Goal: Task Accomplishment & Management: Complete application form

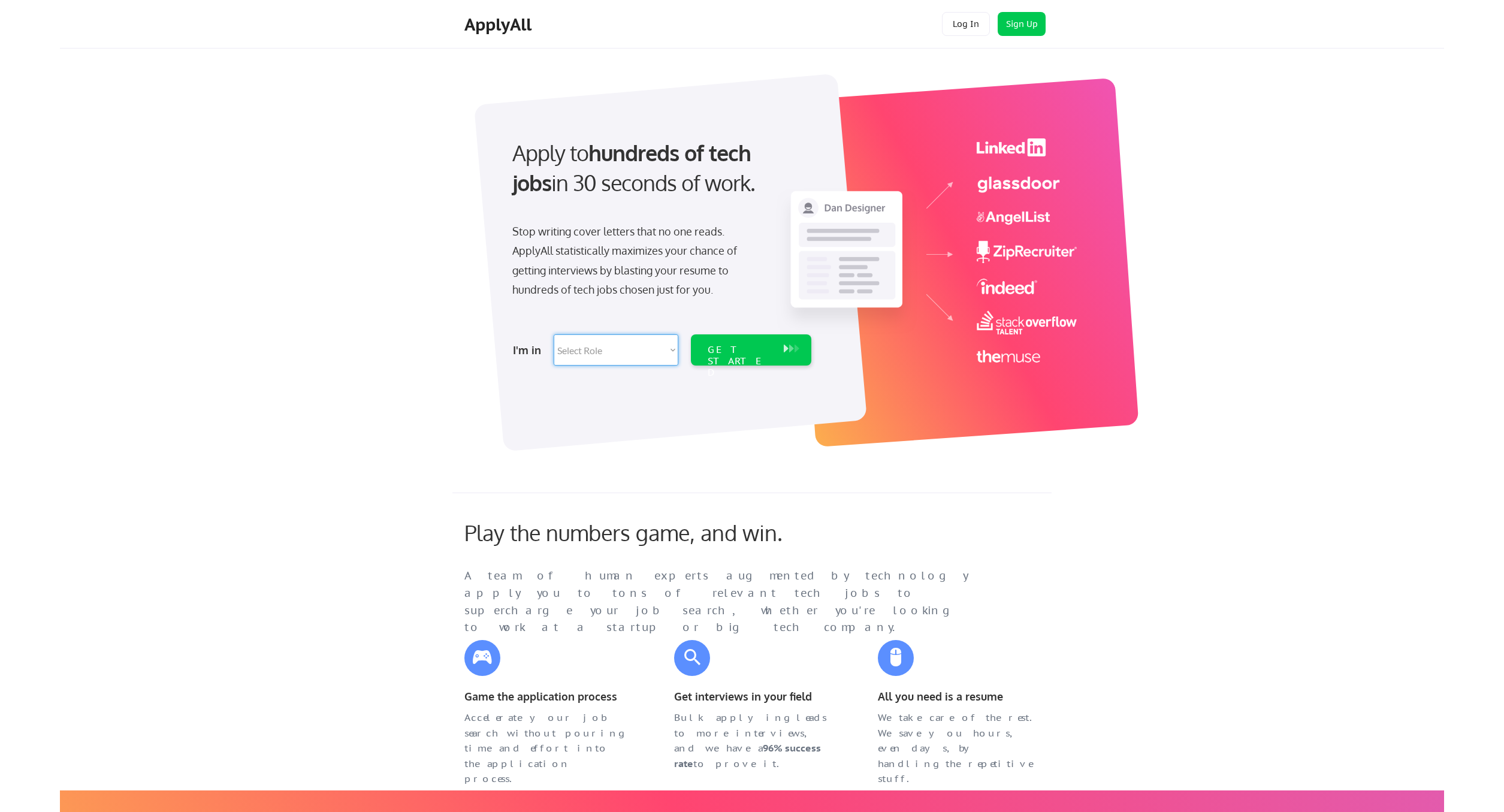
click at [554, 334] on select "Select Role Software Engineering Product Management Customer Success Sales UI/U…" at bounding box center [616, 349] width 125 height 31
select select ""engineering""
click option "Software Engineering" at bounding box center [0, 0] width 0 height 0
select select ""engineering""
click at [706, 369] on div "I'm in Select Role Software Engineering Product Management Customer Success Sal…" at bounding box center [661, 350] width 335 height 42
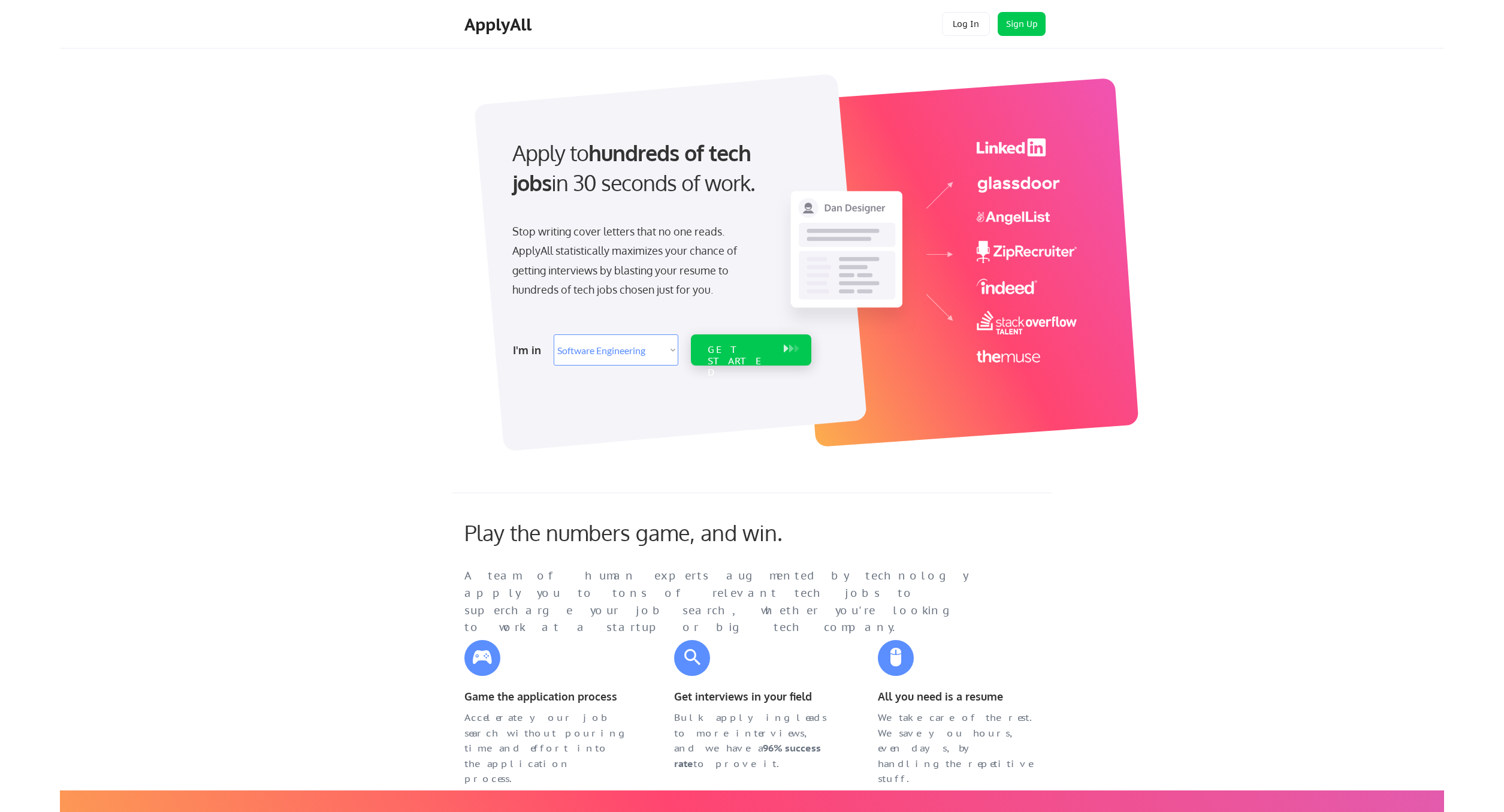
click at [719, 355] on div "GET STARTED" at bounding box center [740, 361] width 64 height 35
select select ""engineering""
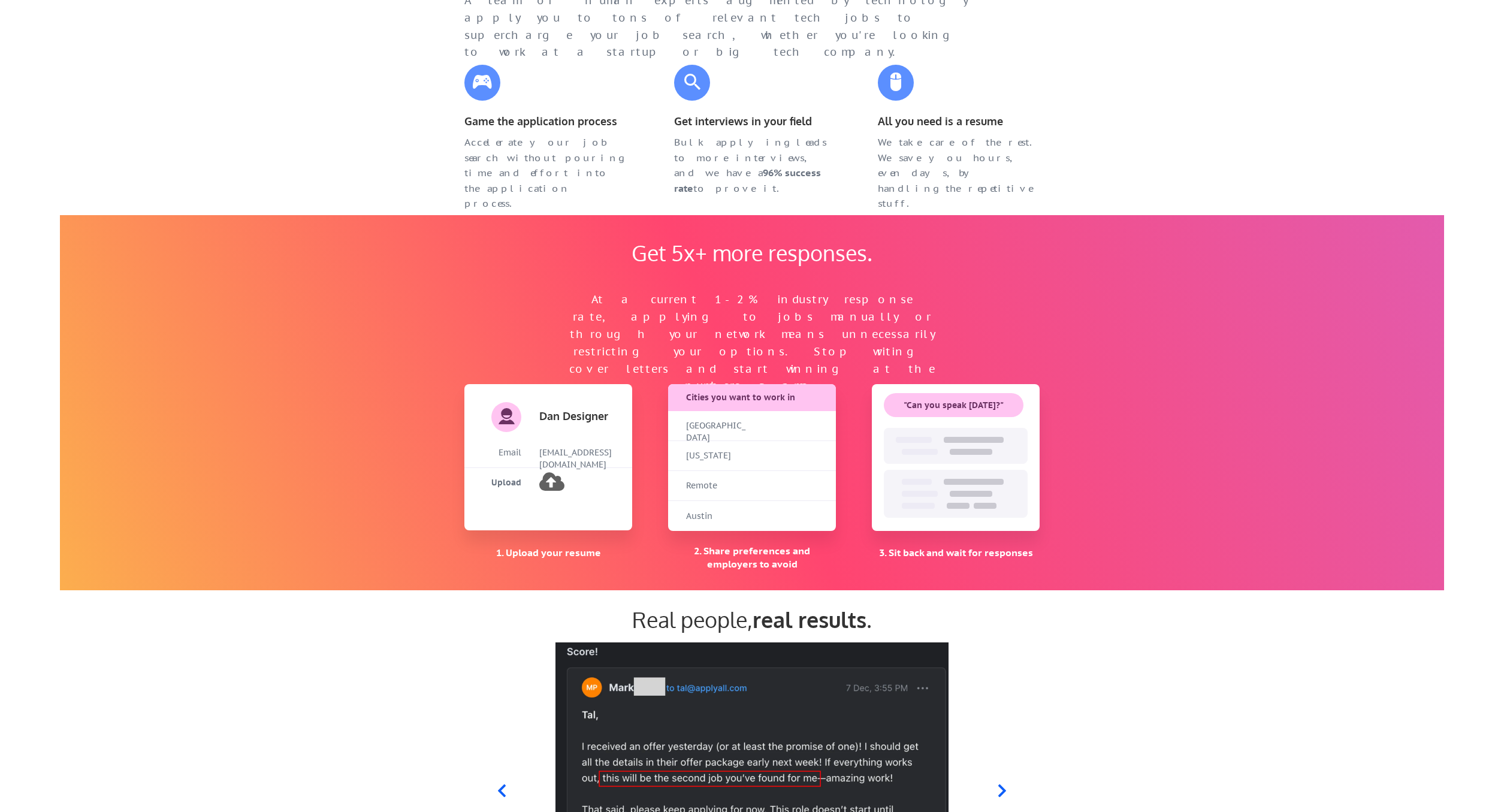
scroll to position [576, 0]
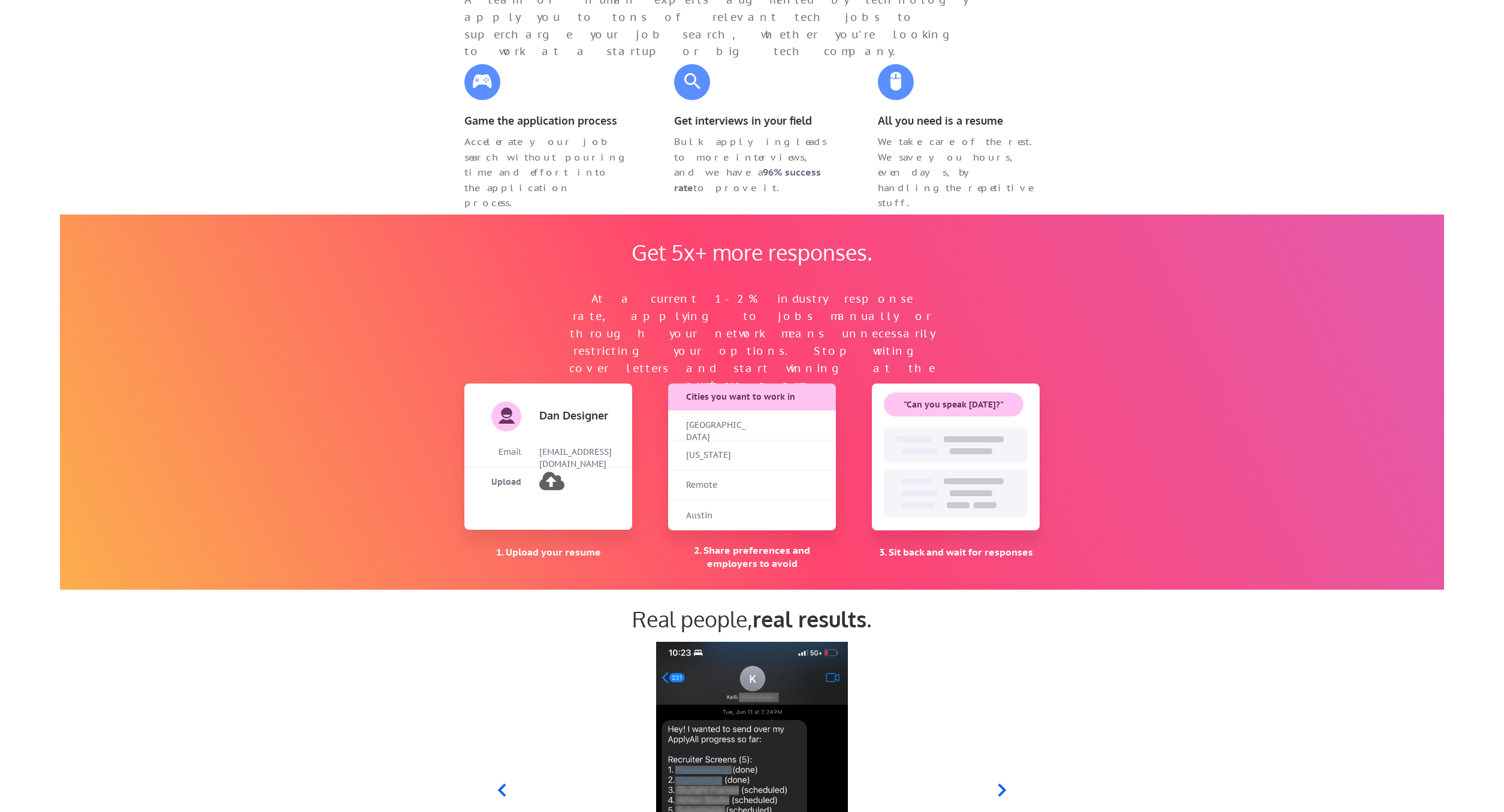
click at [717, 457] on div "[US_STATE]" at bounding box center [716, 455] width 60 height 12
click at [735, 476] on div "Remote" at bounding box center [716, 485] width 60 height 29
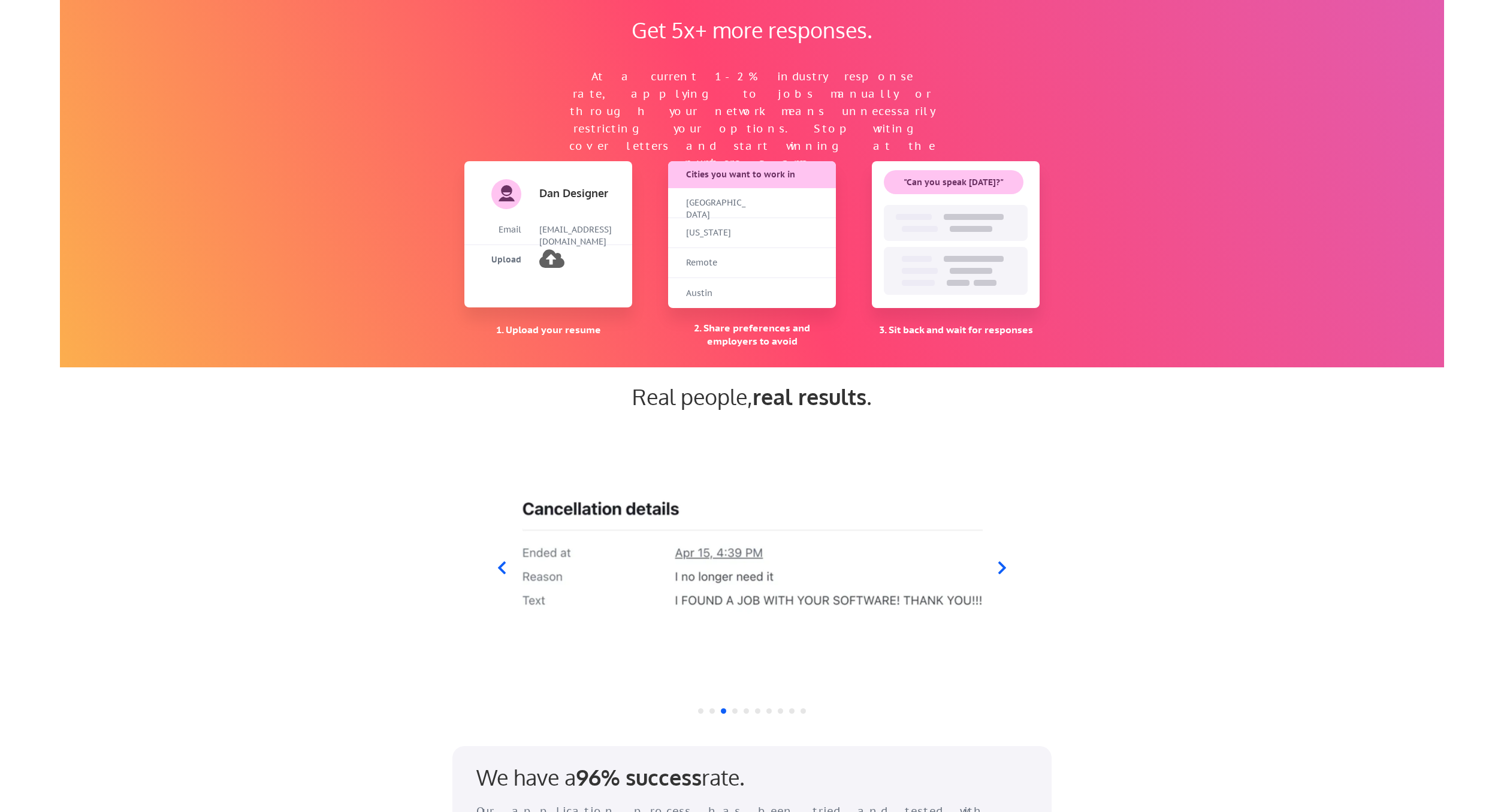
scroll to position [799, 0]
click at [995, 560] on icon at bounding box center [1002, 567] width 15 height 15
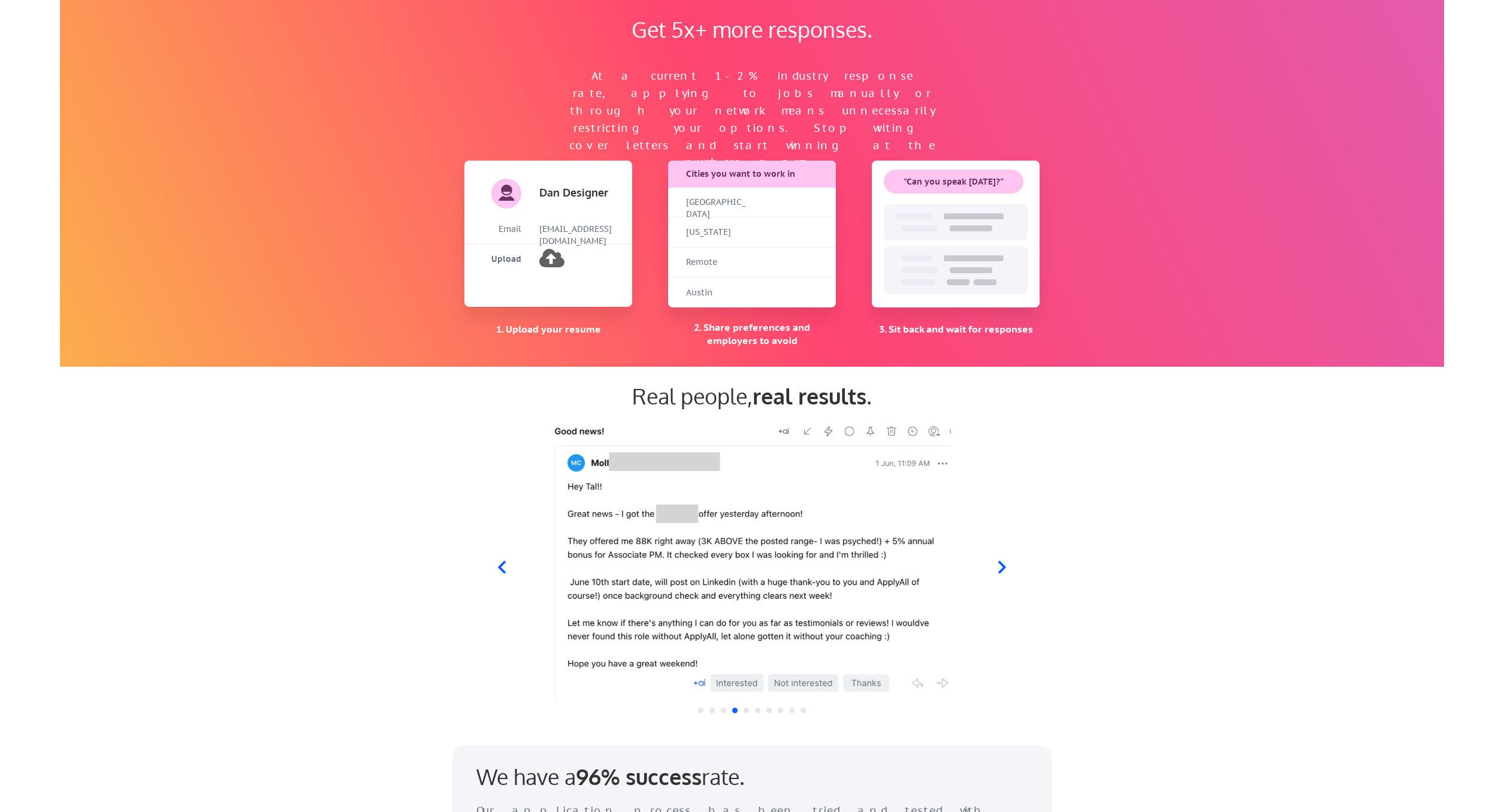
click at [995, 560] on icon at bounding box center [1002, 567] width 15 height 15
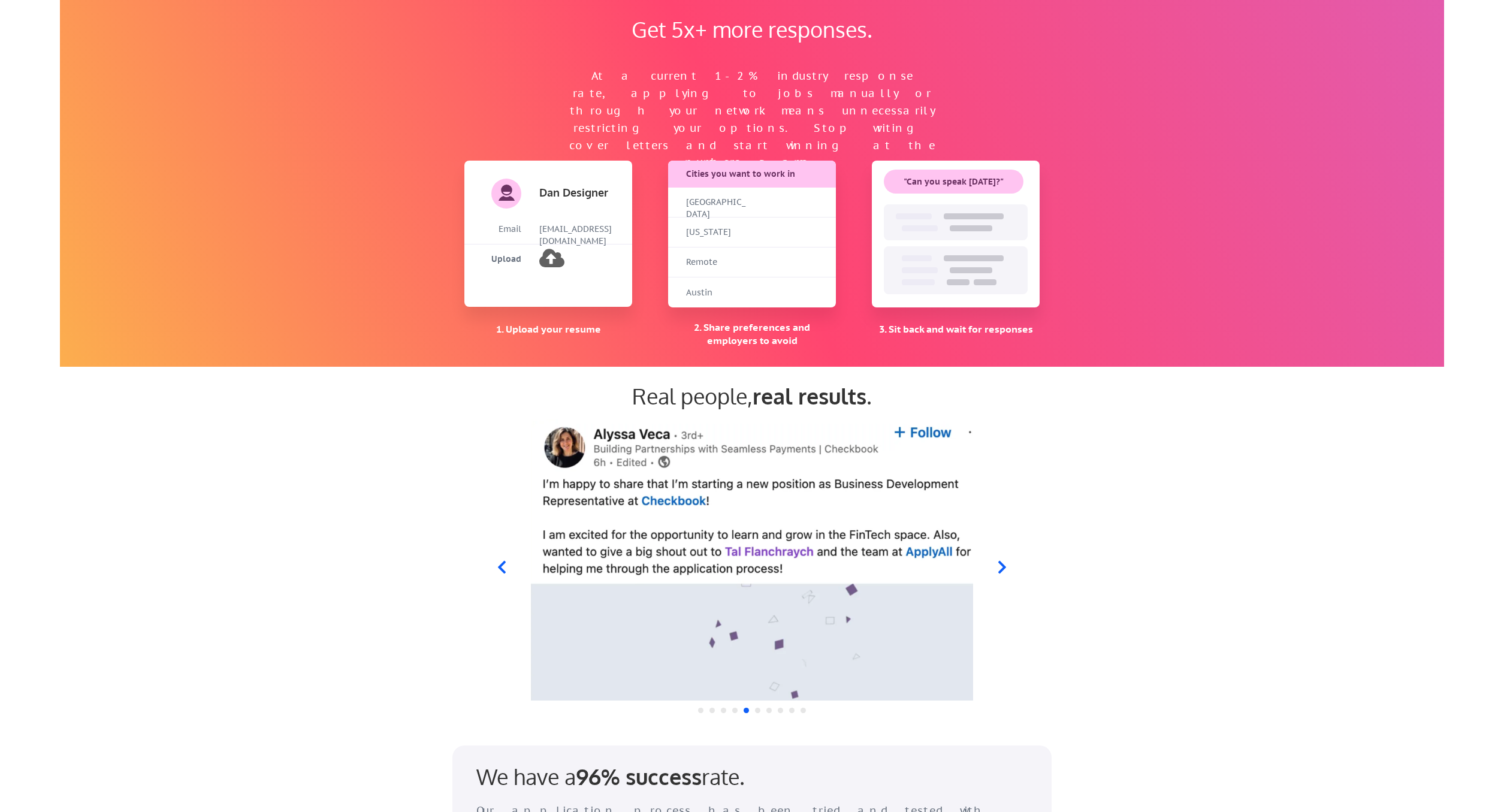
click at [511, 556] on div at bounding box center [752, 559] width 590 height 281
click at [502, 560] on icon at bounding box center [502, 567] width 15 height 15
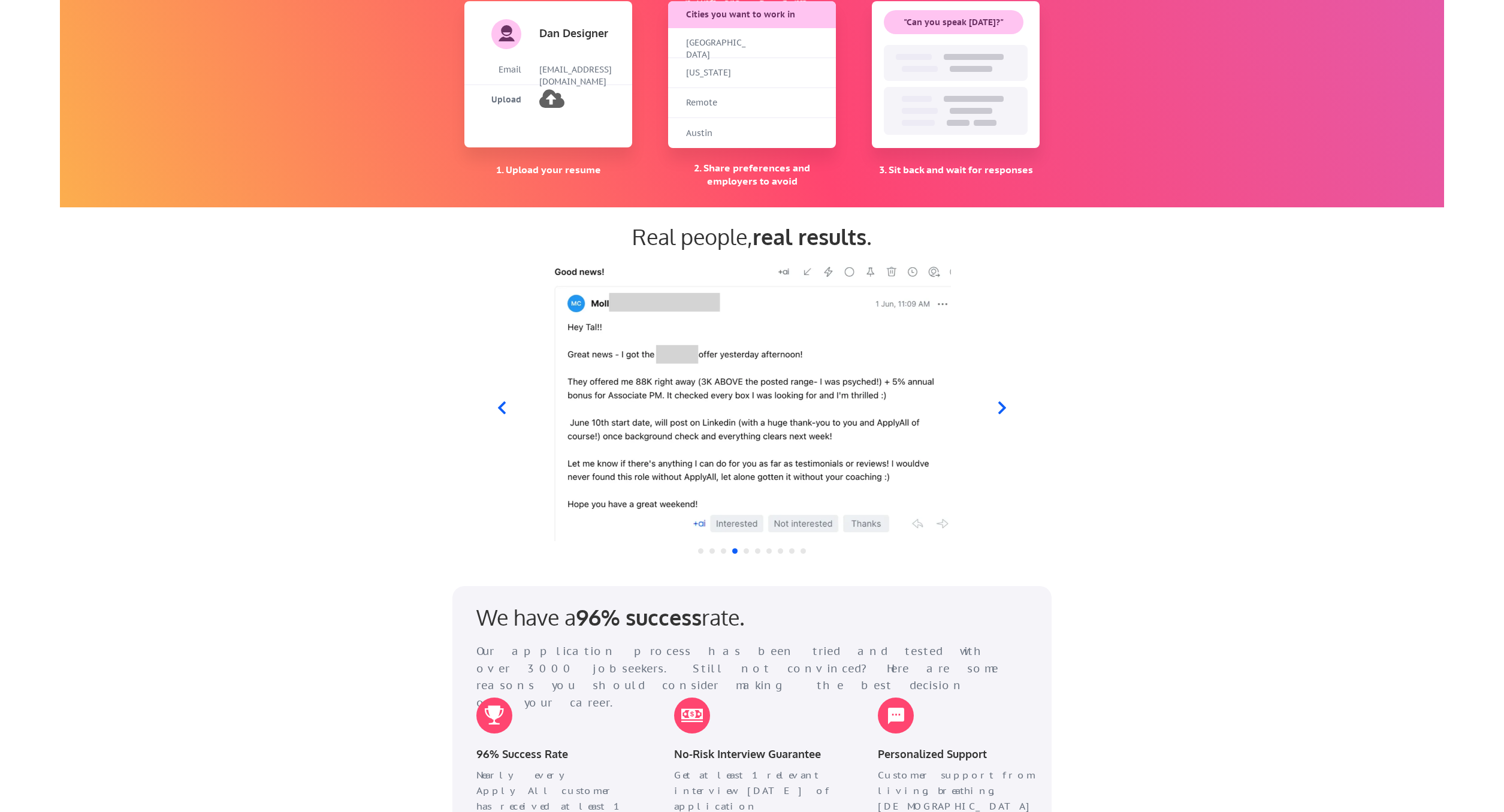
scroll to position [998, 0]
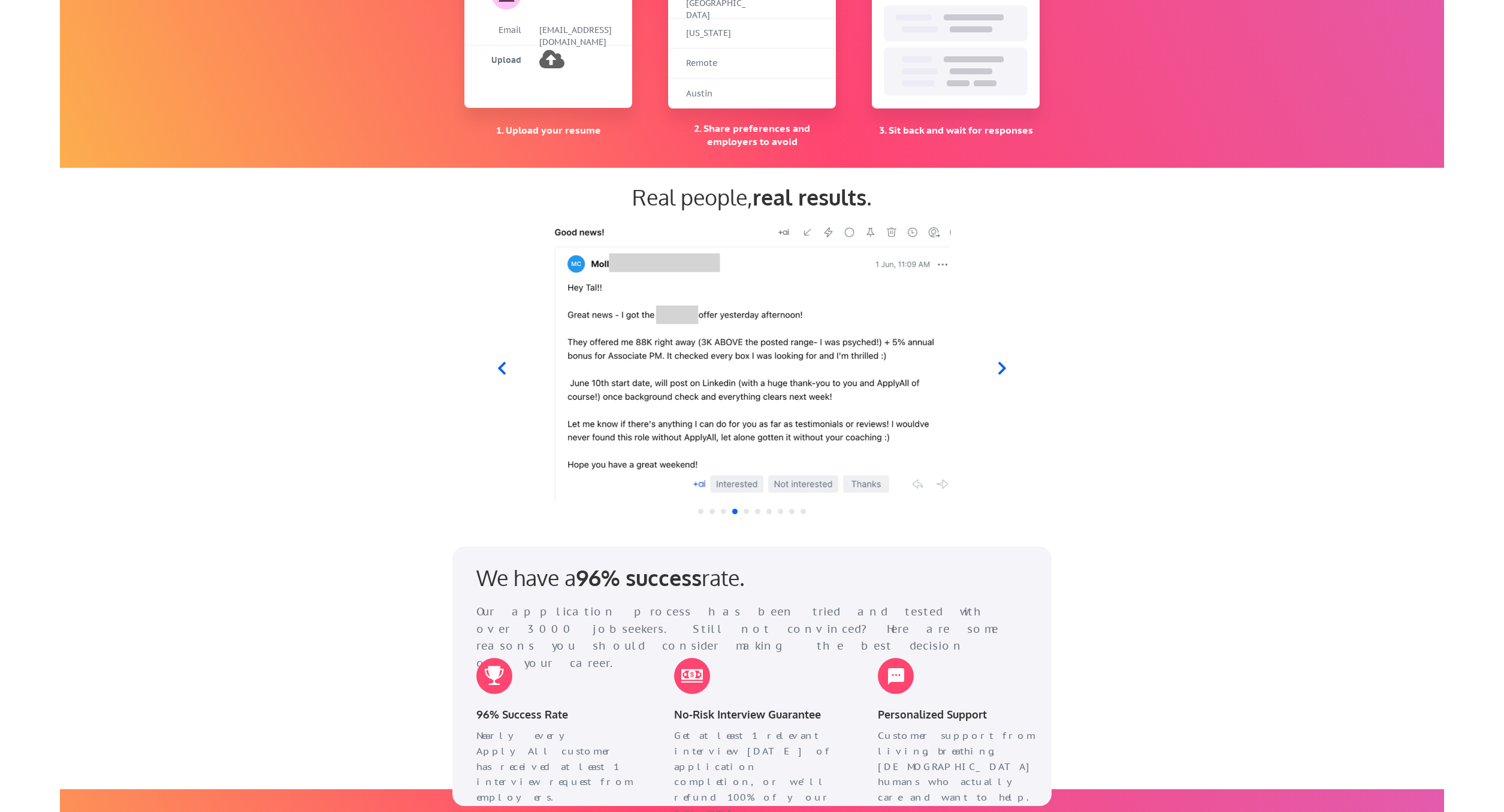
click at [999, 367] on icon at bounding box center [1002, 368] width 15 height 15
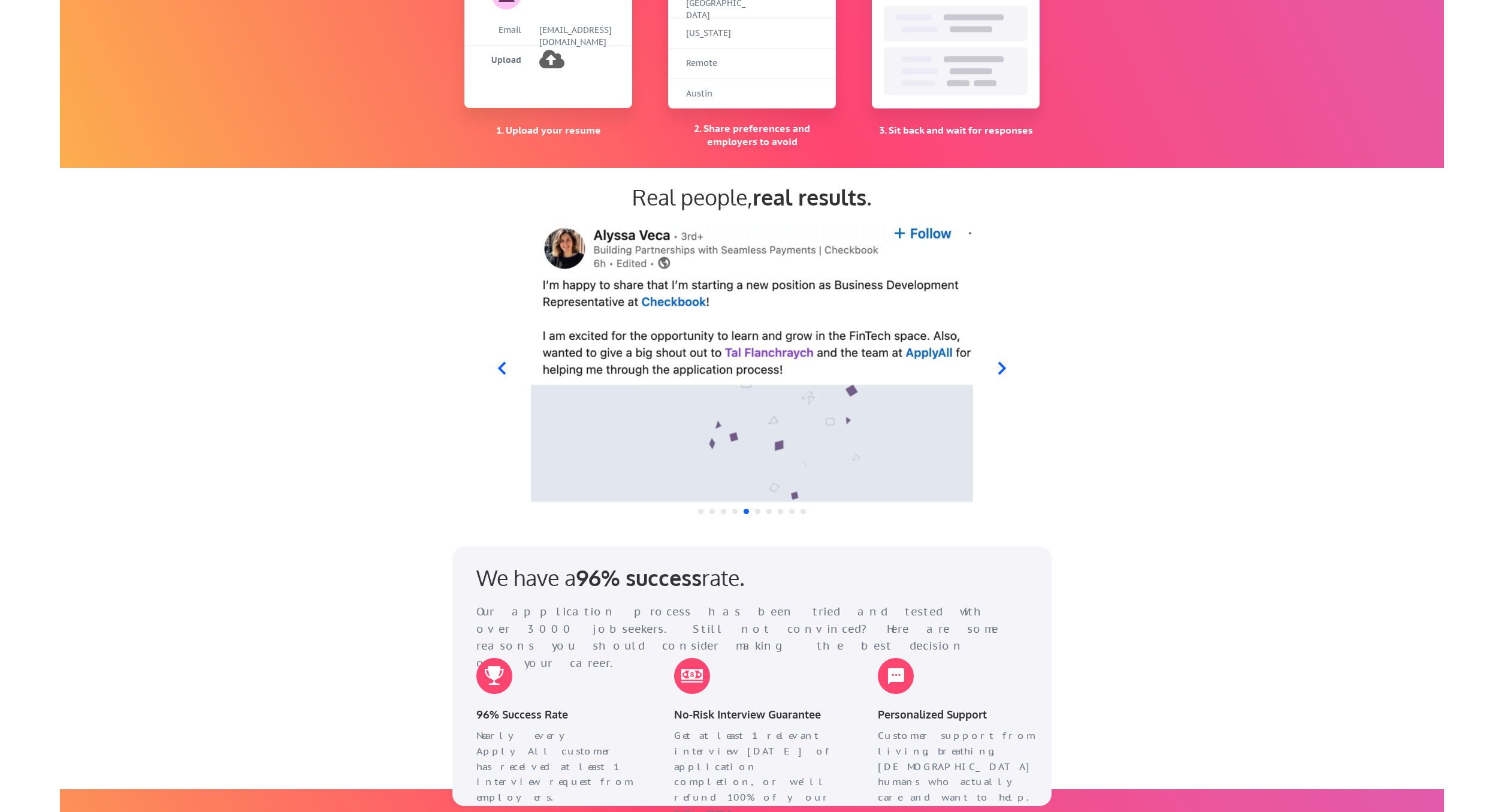
click at [999, 367] on icon at bounding box center [1002, 368] width 15 height 15
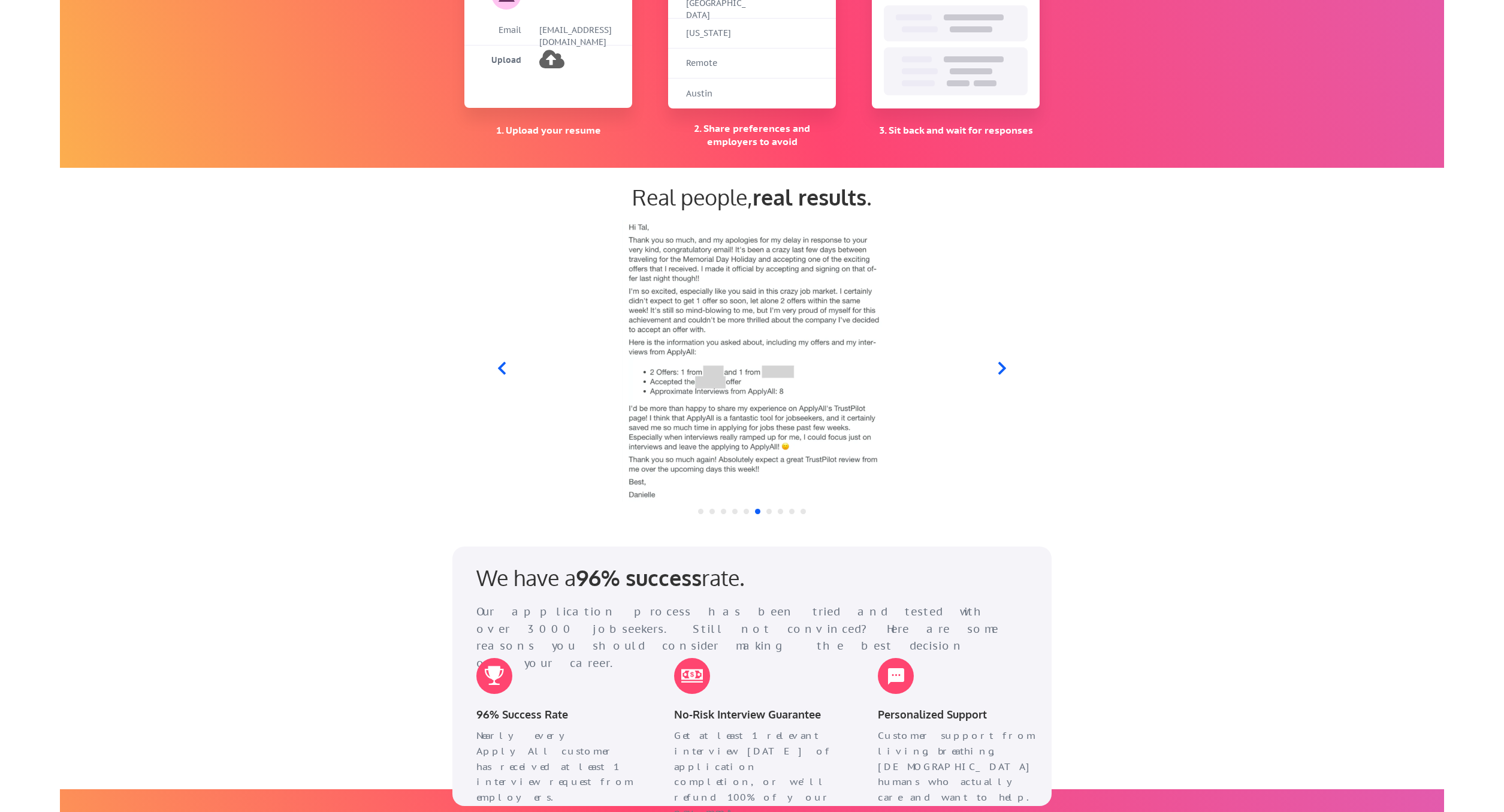
click at [999, 367] on icon at bounding box center [1002, 368] width 15 height 15
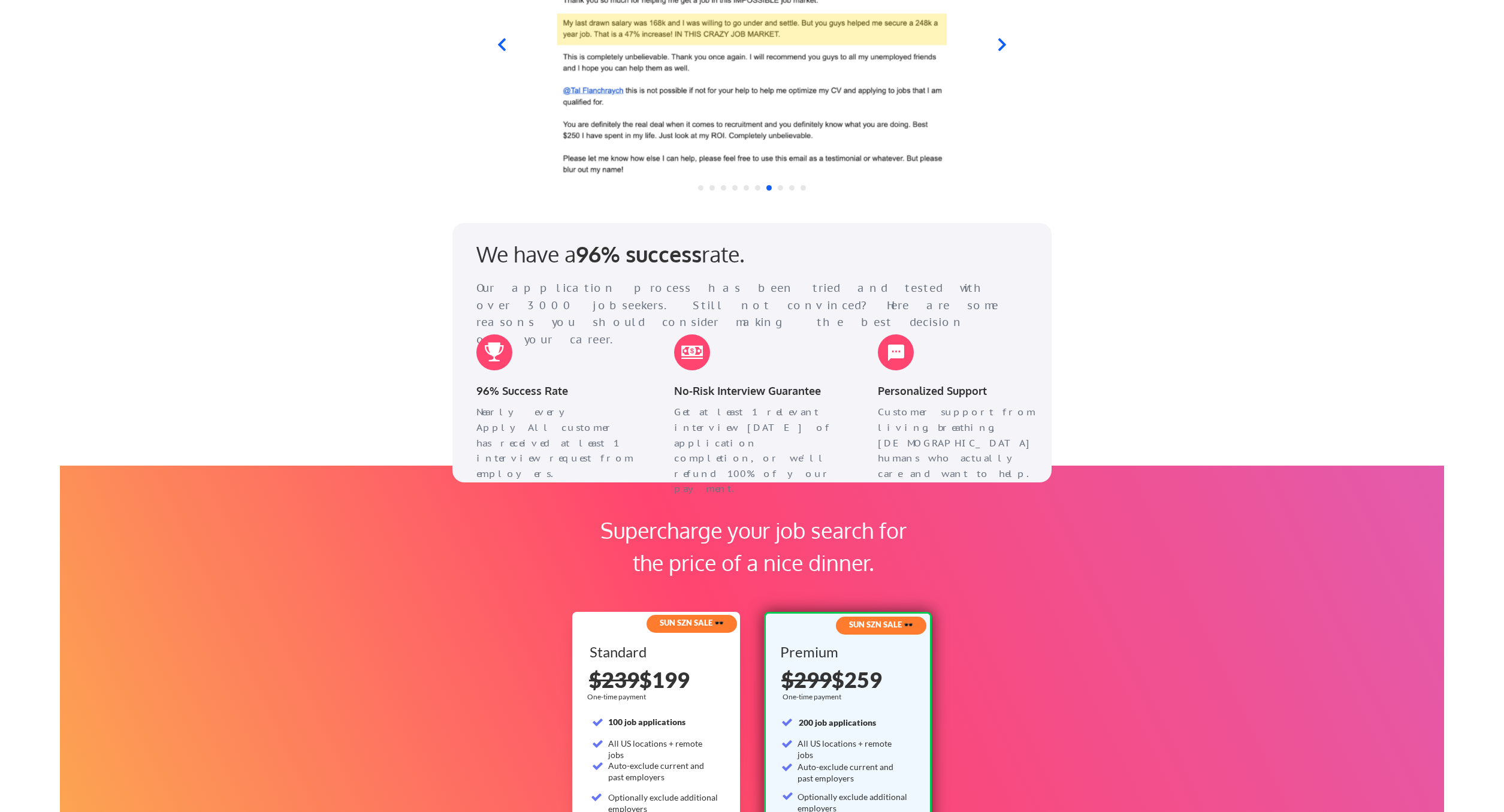
scroll to position [1330, 0]
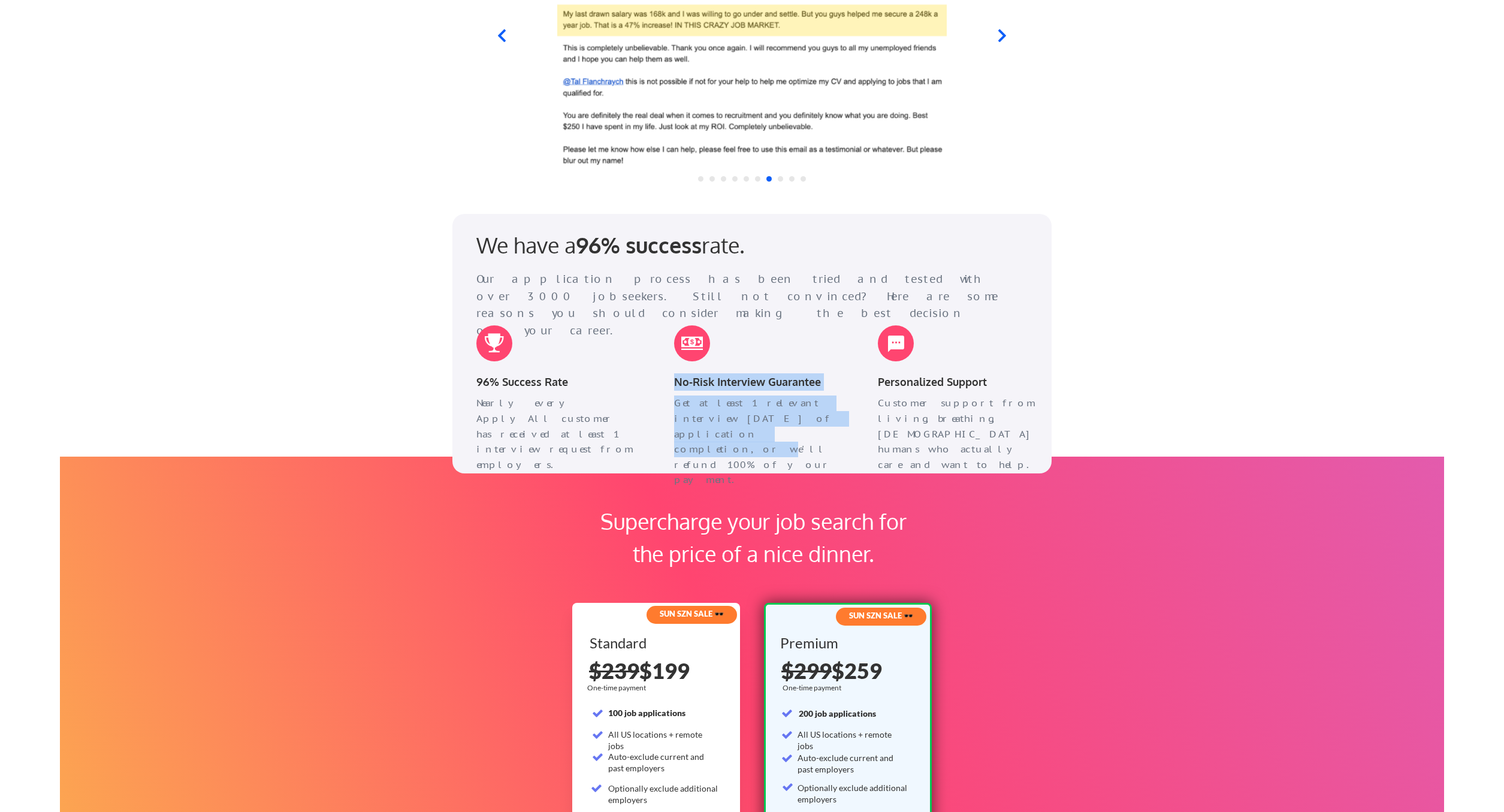
drag, startPoint x: 676, startPoint y: 365, endPoint x: 722, endPoint y: 441, distance: 88.8
click at [722, 441] on div "No-Risk Interview Guarantee Get at least 1 relevant interview within 1 month of…" at bounding box center [755, 385] width 186 height 143
click at [414, 424] on div "Apply to hundreds of tech jobs in 30 seconds of work. Stop writing cover letter…" at bounding box center [752, 172] width 1504 height 3004
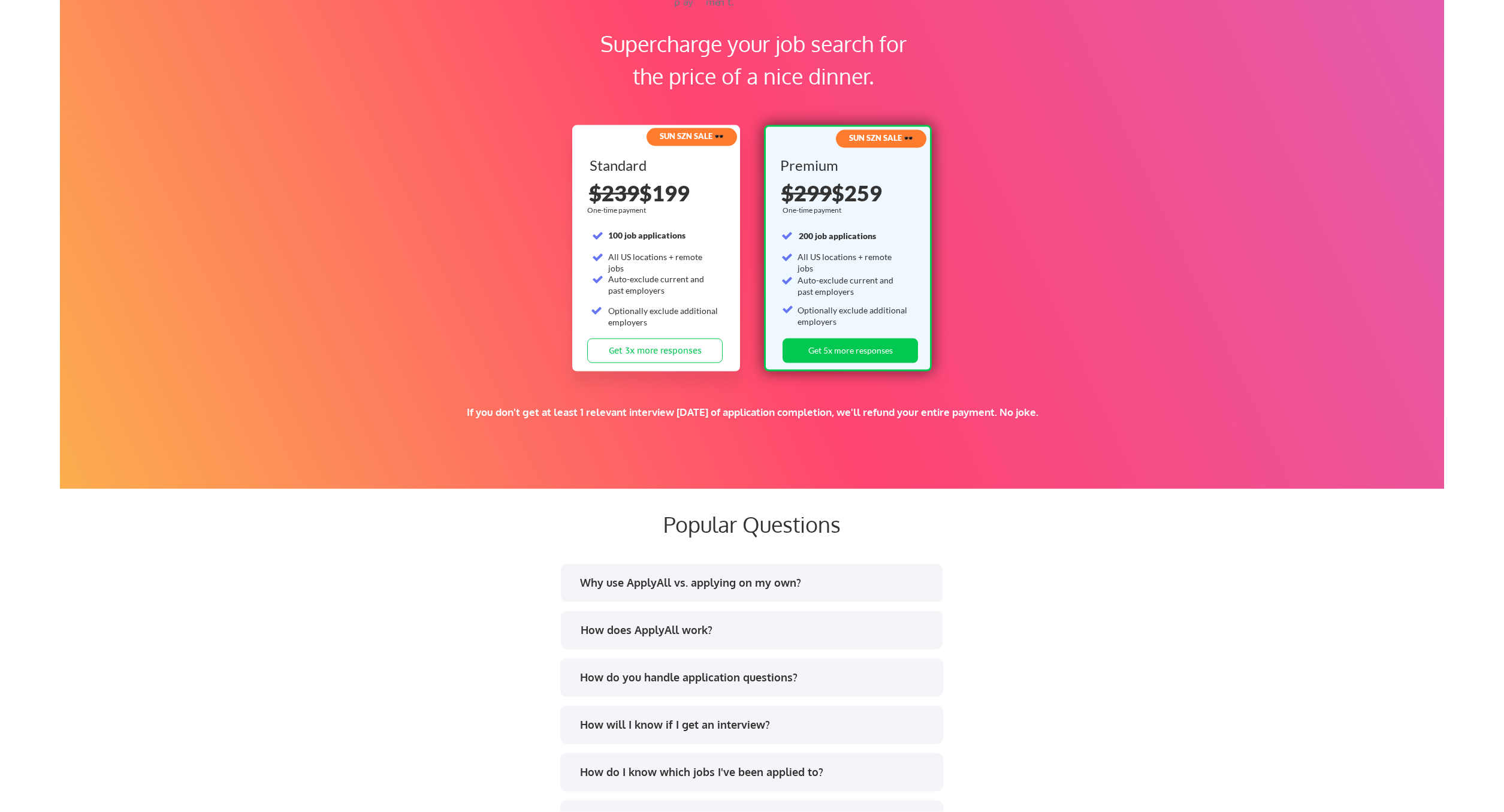
scroll to position [1758, 0]
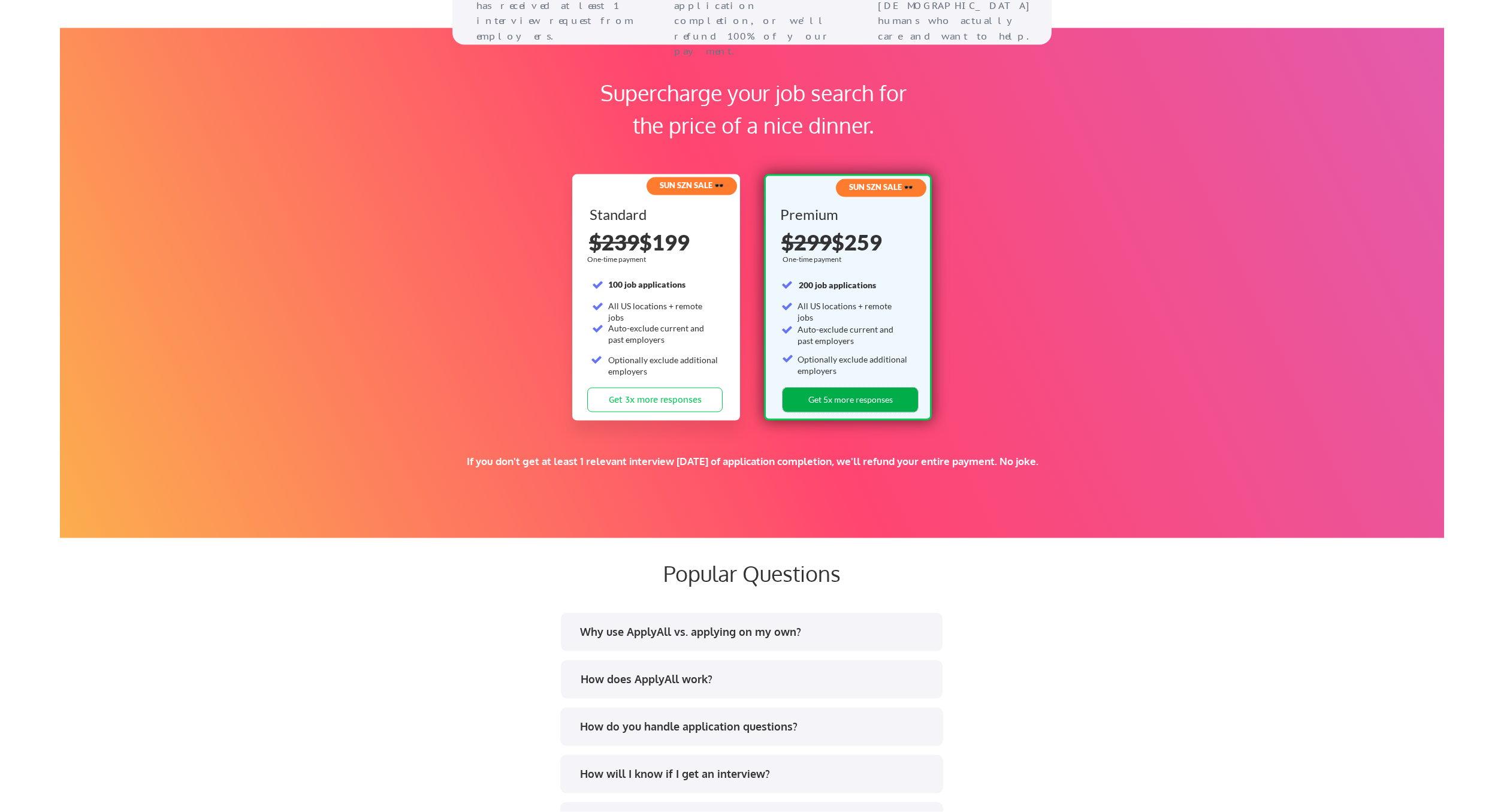
click at [839, 400] on button "Get 5x more responses" at bounding box center [850, 399] width 135 height 24
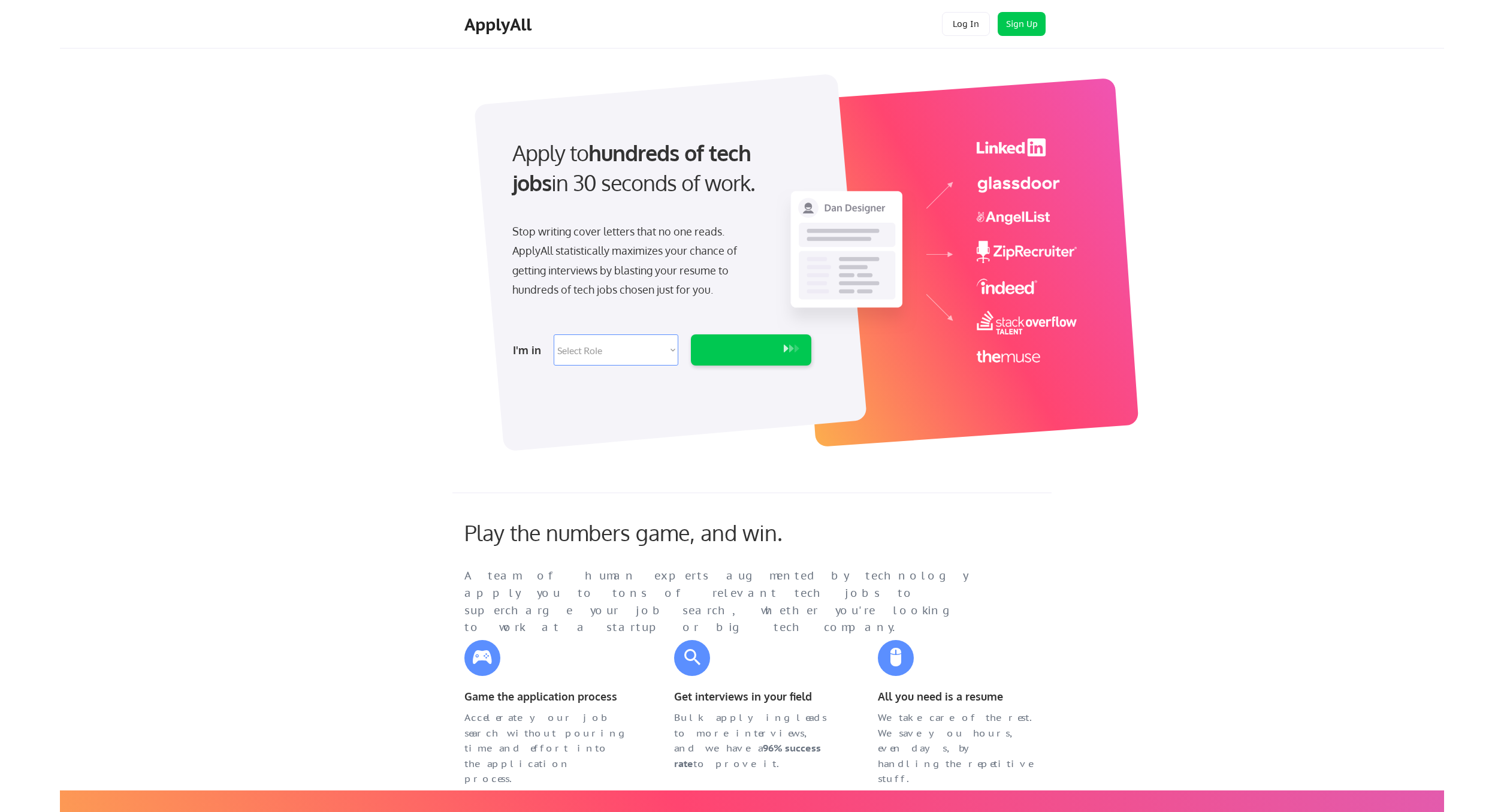
select select ""engineering""
select select ""PLACEHOLDER_1427118222253""
